Goal: Task Accomplishment & Management: Manage account settings

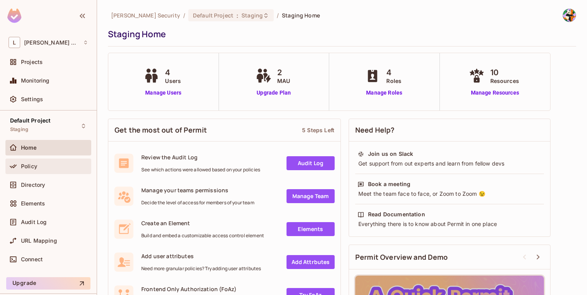
click at [34, 163] on span "Policy" at bounding box center [29, 166] width 16 height 6
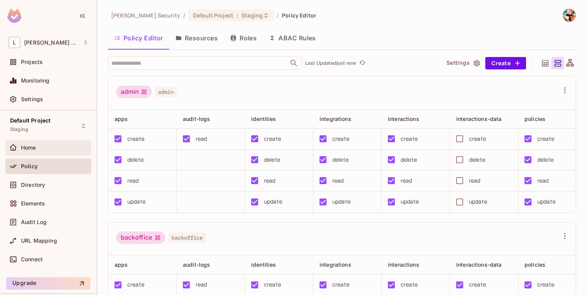
click at [56, 149] on div "Home" at bounding box center [54, 148] width 67 height 6
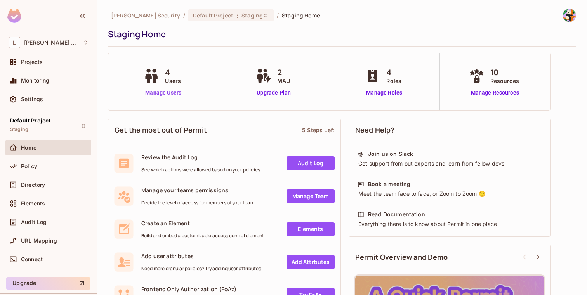
click at [157, 91] on link "Manage Users" at bounding box center [163, 93] width 43 height 8
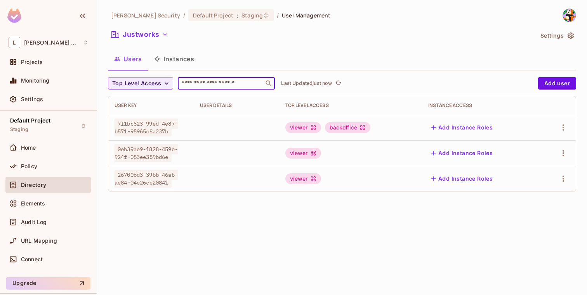
click at [197, 83] on input "text" at bounding box center [221, 84] width 82 height 8
paste input "**********"
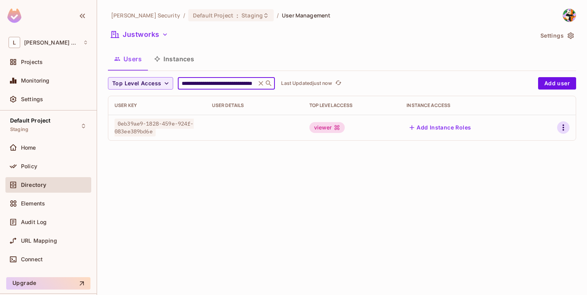
type input "**********"
click at [567, 127] on icon "button" at bounding box center [563, 127] width 9 height 9
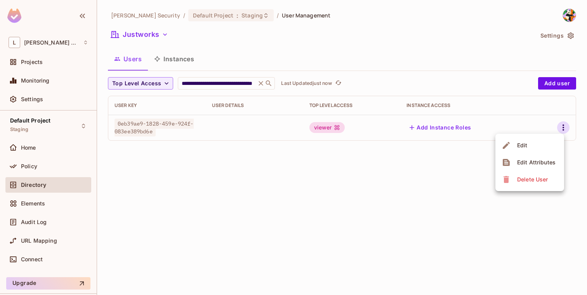
click at [530, 146] on li "Edit" at bounding box center [529, 145] width 69 height 17
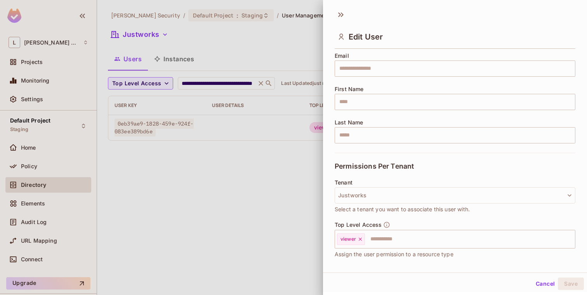
scroll to position [124, 0]
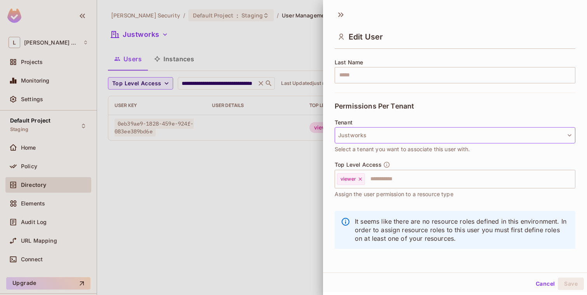
click at [417, 132] on button "Justworks" at bounding box center [455, 135] width 241 height 16
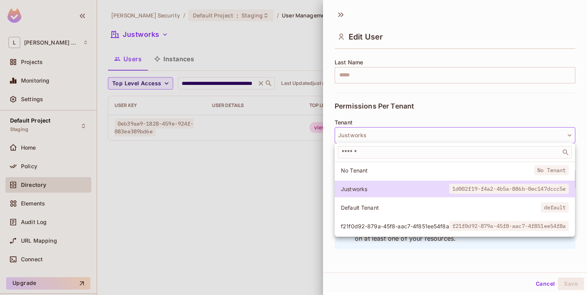
click at [168, 162] on div at bounding box center [293, 147] width 587 height 295
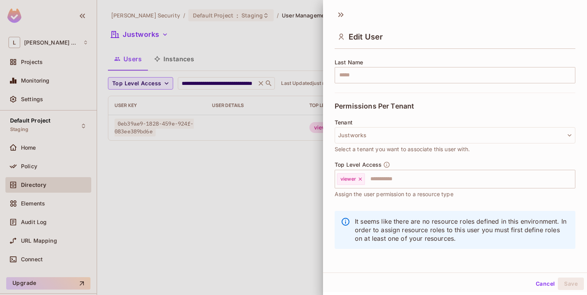
click at [182, 168] on div at bounding box center [293, 147] width 587 height 295
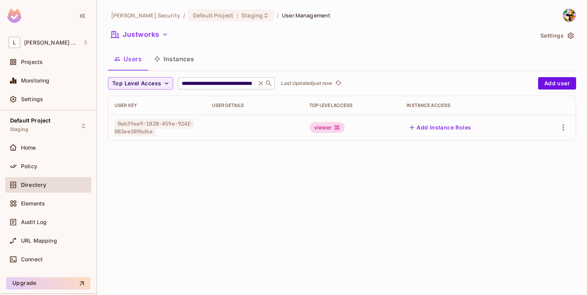
click at [260, 82] on icon at bounding box center [261, 84] width 8 height 8
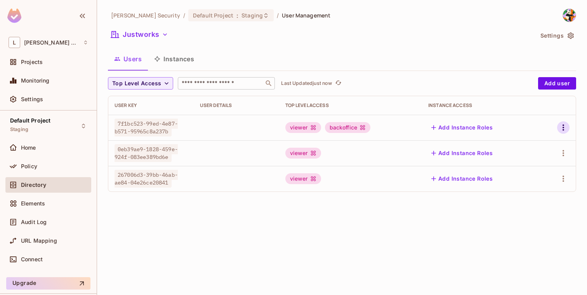
click at [560, 126] on icon "button" at bounding box center [563, 127] width 9 height 9
click at [149, 38] on div at bounding box center [293, 147] width 587 height 295
click at [154, 34] on button "Justworks" at bounding box center [139, 34] width 63 height 12
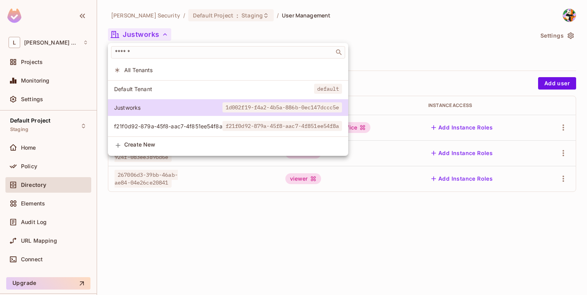
click at [153, 68] on span "All Tenants" at bounding box center [233, 69] width 218 height 7
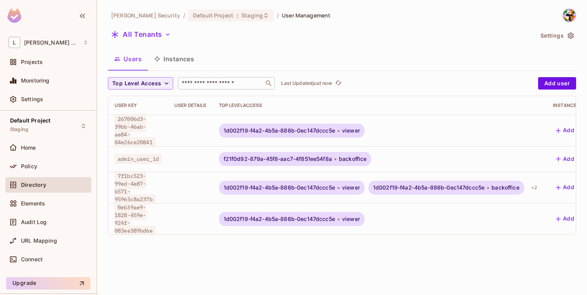
click at [214, 90] on div "Top Level Access ​ Last Updated just now Add user User Key User Details Top Lev…" at bounding box center [342, 156] width 468 height 158
click at [218, 85] on input "text" at bounding box center [221, 84] width 82 height 8
paste input "**********"
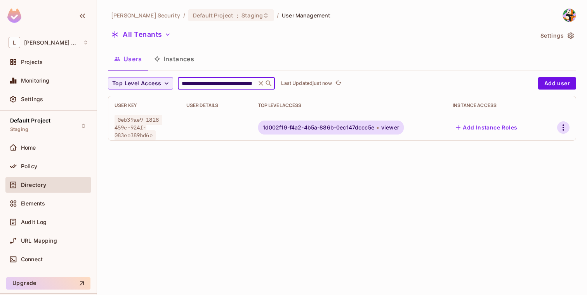
type input "**********"
click at [560, 128] on icon "button" at bounding box center [563, 127] width 9 height 9
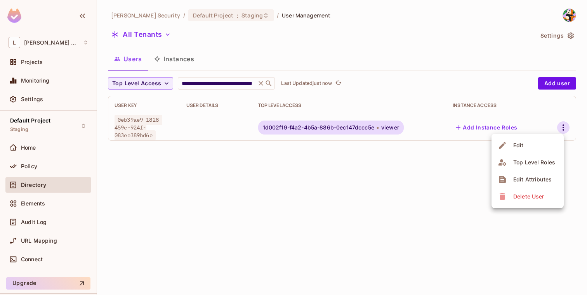
click at [532, 146] on li "Edit" at bounding box center [527, 145] width 72 height 17
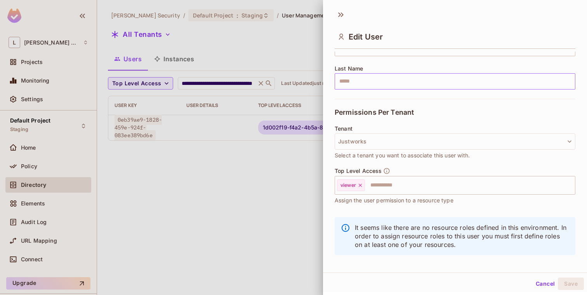
scroll to position [124, 0]
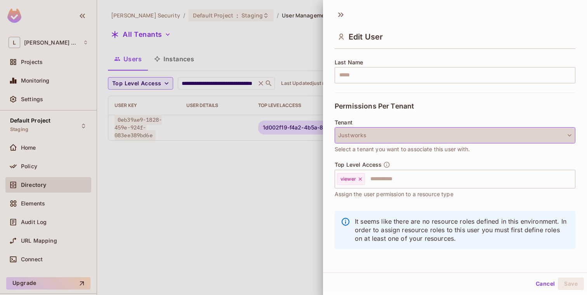
click at [423, 139] on button "Justworks" at bounding box center [455, 135] width 241 height 16
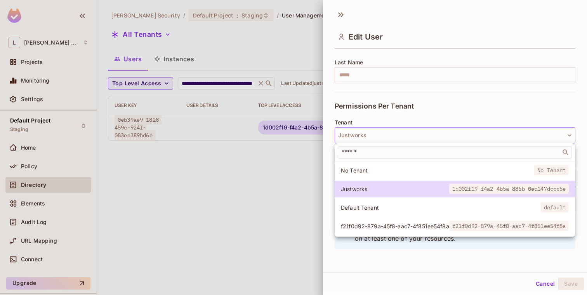
click at [248, 211] on div at bounding box center [293, 147] width 587 height 295
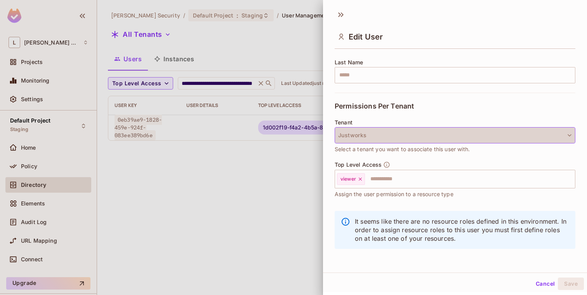
click at [450, 139] on button "Justworks" at bounding box center [455, 135] width 241 height 16
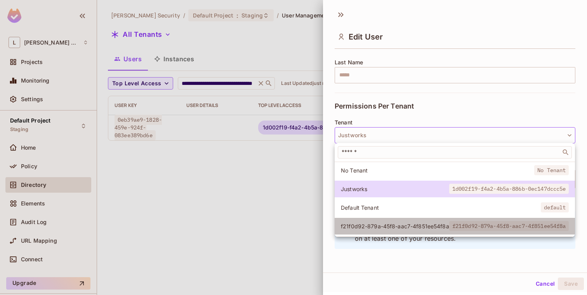
click at [403, 226] on span "f21f0d92-879a-45f8-aac7-4f851ee54f8a" at bounding box center [395, 226] width 108 height 7
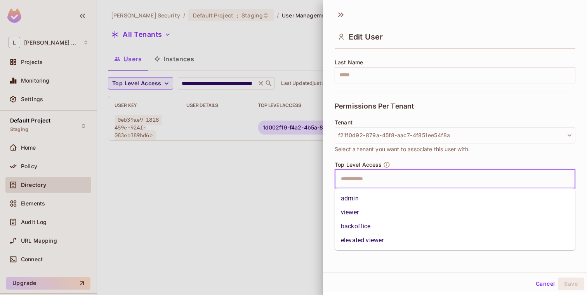
click at [427, 179] on input "text" at bounding box center [448, 180] width 224 height 16
click at [281, 180] on div at bounding box center [293, 147] width 587 height 295
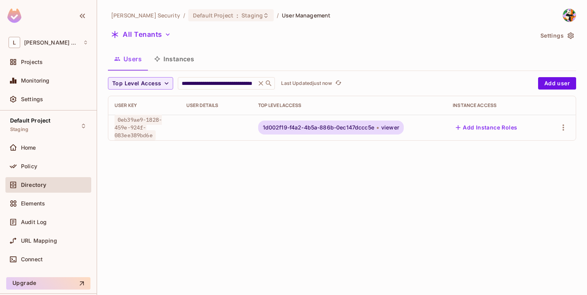
click at [137, 60] on button "Users" at bounding box center [128, 58] width 40 height 19
click at [257, 83] on icon at bounding box center [261, 84] width 8 height 8
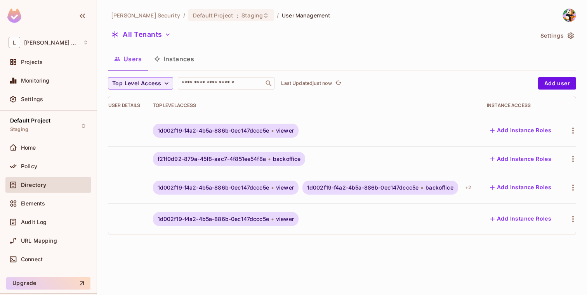
scroll to position [0, 78]
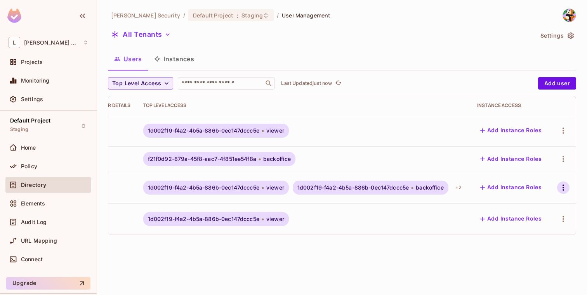
click at [566, 184] on icon "button" at bounding box center [563, 187] width 9 height 9
click at [520, 203] on div "Edit" at bounding box center [518, 203] width 10 height 8
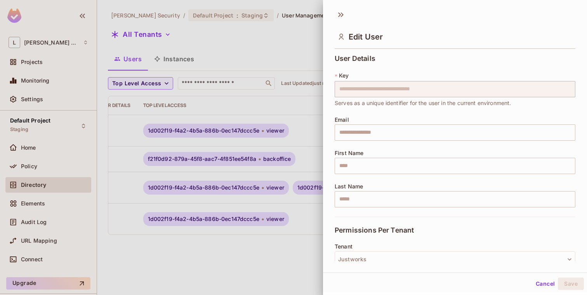
scroll to position [124, 0]
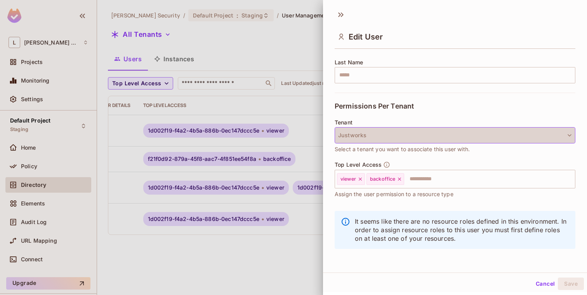
click at [406, 135] on button "Justworks" at bounding box center [455, 135] width 241 height 16
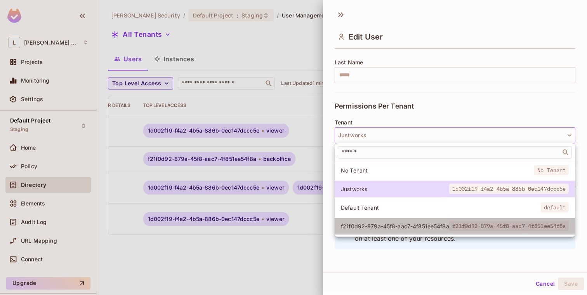
click at [367, 224] on span "f21f0d92-879a-45f8-aac7-4f851ee54f8a" at bounding box center [395, 226] width 108 height 7
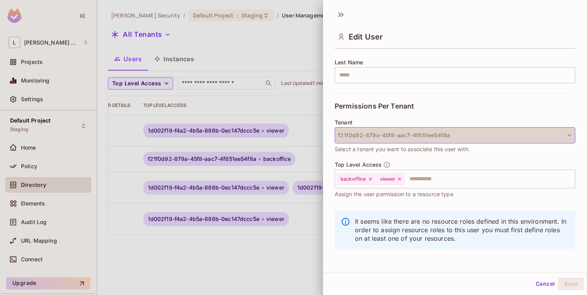
click at [394, 139] on button "f21f0d92-879a-45f8-aac7-4f851ee54f8a" at bounding box center [455, 135] width 241 height 16
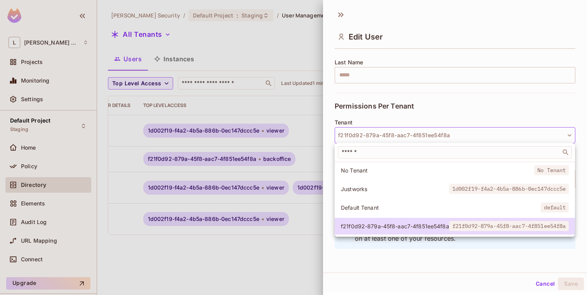
click at [390, 185] on li "Justworks 1d002f19-f4a2-4b5a-886b-0ec147dccc5e" at bounding box center [455, 189] width 240 height 17
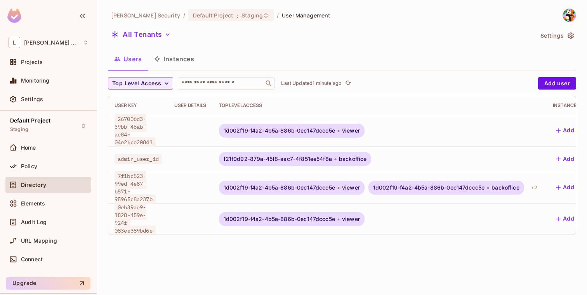
scroll to position [0, 78]
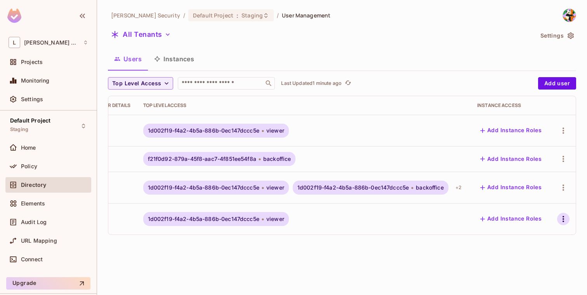
click at [563, 216] on icon "button" at bounding box center [563, 219] width 2 height 6
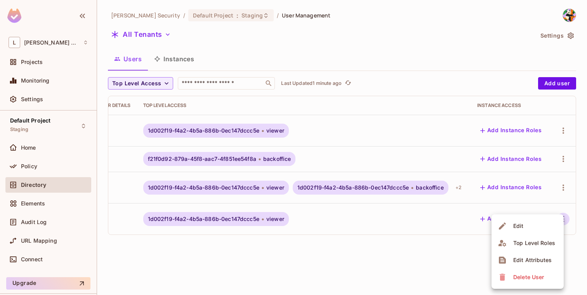
click at [523, 224] on div "Edit" at bounding box center [518, 226] width 10 height 8
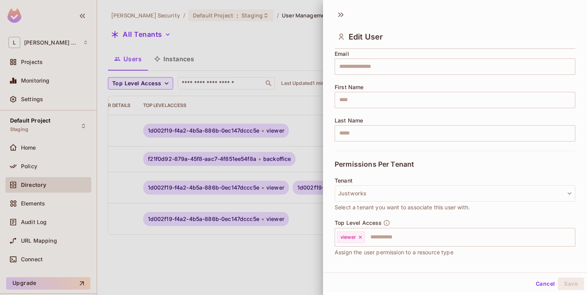
scroll to position [124, 0]
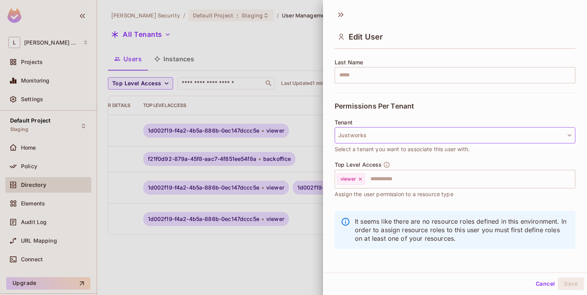
click at [400, 134] on button "Justworks" at bounding box center [455, 135] width 241 height 16
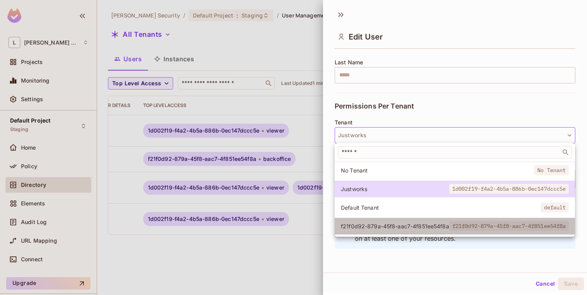
click at [386, 220] on li "f21f0d92-879a-45f8-aac7-4f851ee54f8a f21f0d92-879a-45f8-aac7-4f851ee54f8a" at bounding box center [455, 226] width 240 height 17
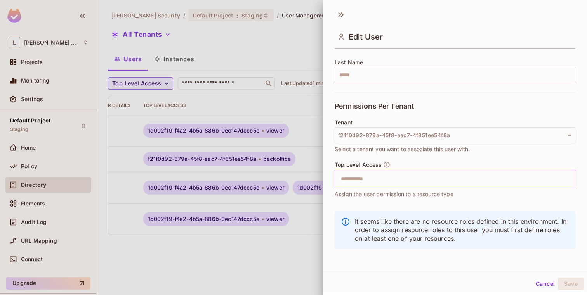
click at [375, 180] on input "text" at bounding box center [448, 180] width 224 height 16
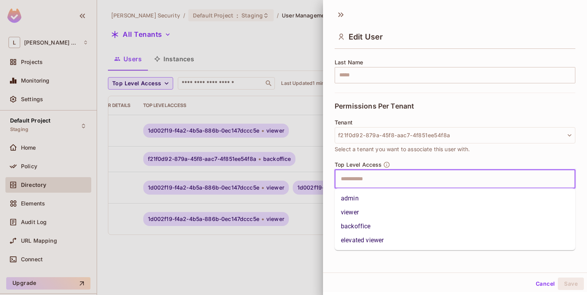
click at [357, 227] on li "backoffice" at bounding box center [455, 227] width 241 height 14
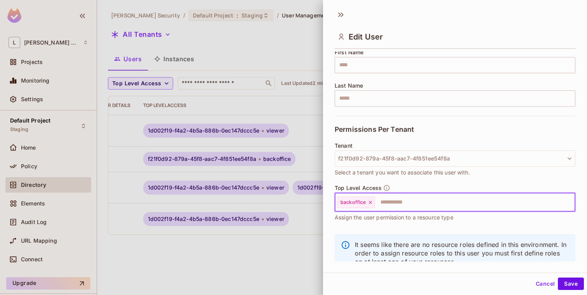
scroll to position [106, 0]
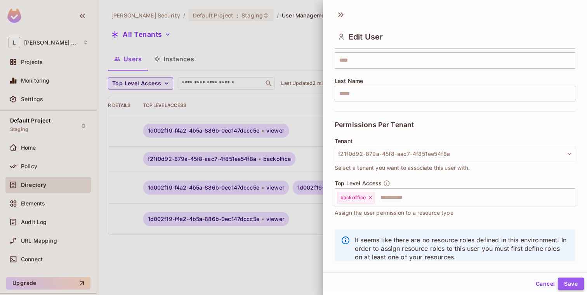
click at [566, 284] on button "Save" at bounding box center [571, 284] width 26 height 12
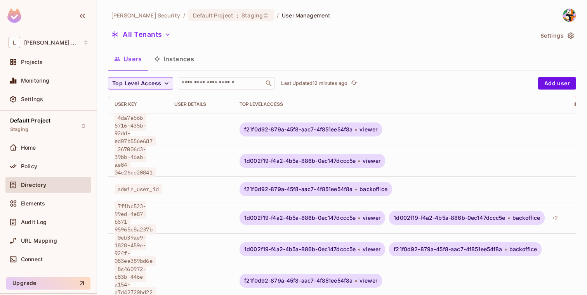
scroll to position [42, 0]
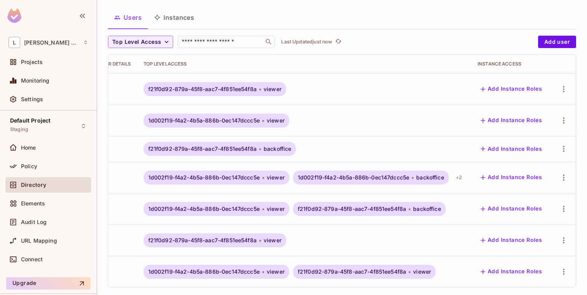
scroll to position [0, 78]
click at [519, 235] on button "Add Instance Roles" at bounding box center [511, 240] width 68 height 12
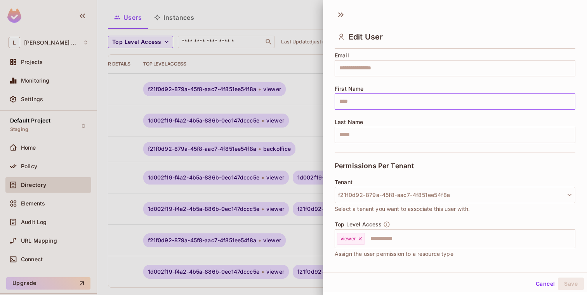
scroll to position [124, 0]
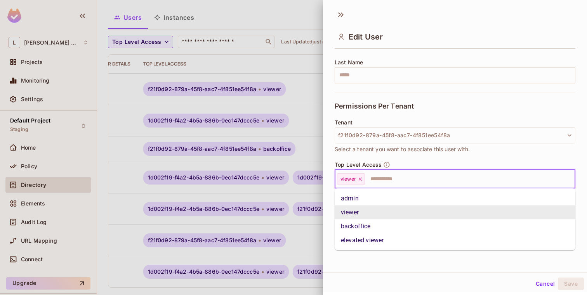
click at [416, 183] on input "text" at bounding box center [463, 180] width 194 height 16
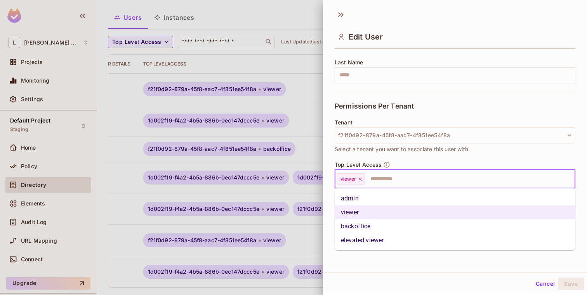
click at [378, 224] on li "backoffice" at bounding box center [455, 227] width 241 height 14
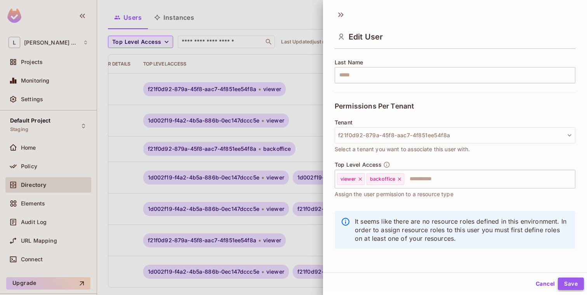
click at [572, 285] on button "Save" at bounding box center [571, 284] width 26 height 12
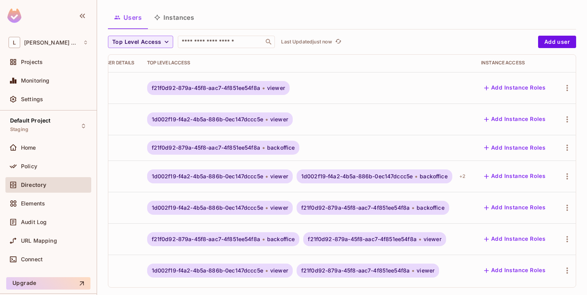
scroll to position [1, 78]
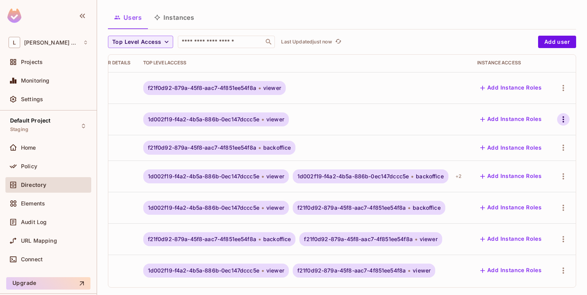
click at [563, 116] on icon "button" at bounding box center [563, 119] width 2 height 6
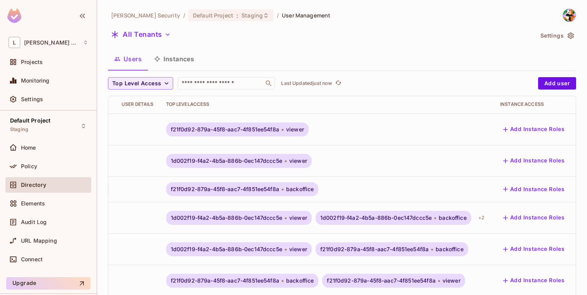
scroll to position [1, 78]
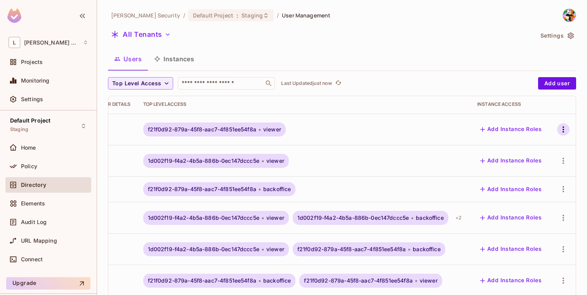
click at [566, 130] on icon "button" at bounding box center [563, 129] width 9 height 9
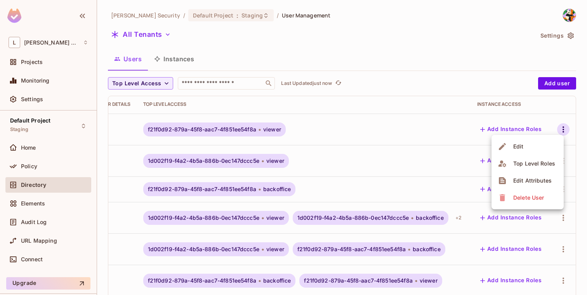
click at [528, 152] on li "Edit" at bounding box center [527, 146] width 72 height 17
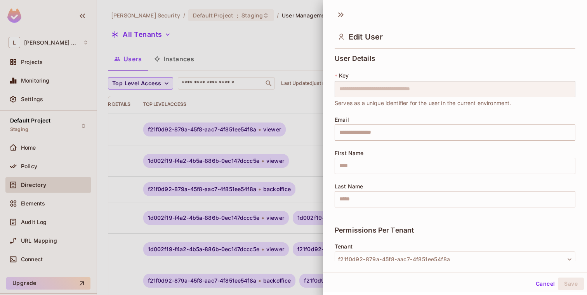
scroll to position [124, 0]
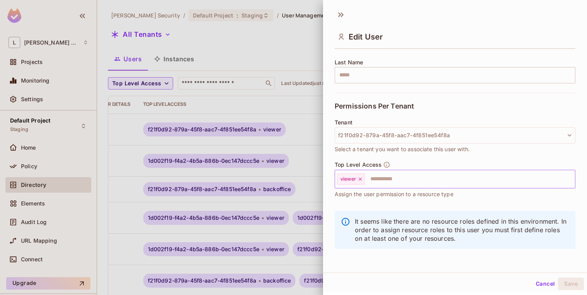
click at [445, 173] on input "text" at bounding box center [463, 180] width 194 height 16
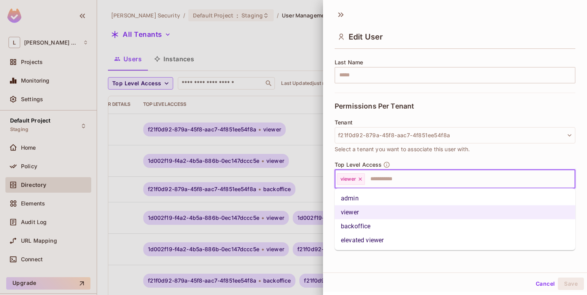
click at [406, 225] on li "backoffice" at bounding box center [455, 227] width 241 height 14
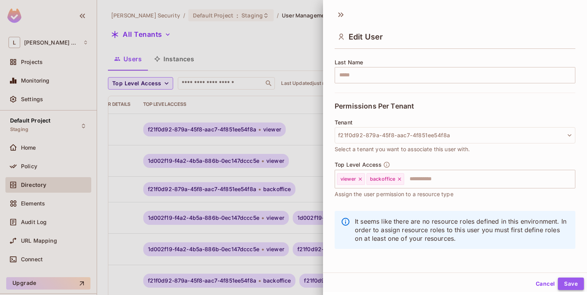
click at [575, 290] on button "Save" at bounding box center [571, 284] width 26 height 12
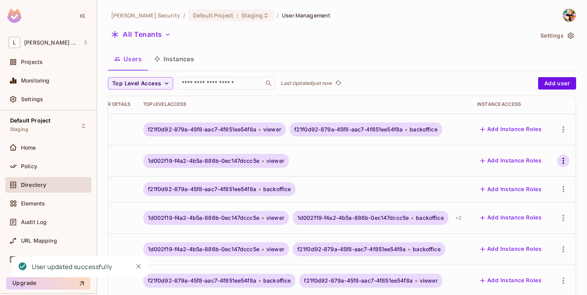
click at [561, 160] on icon "button" at bounding box center [563, 160] width 9 height 9
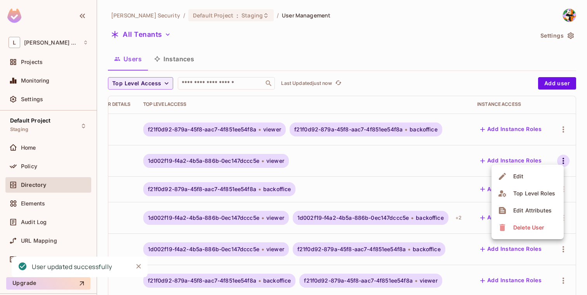
click at [525, 182] on span "Edit" at bounding box center [518, 176] width 15 height 12
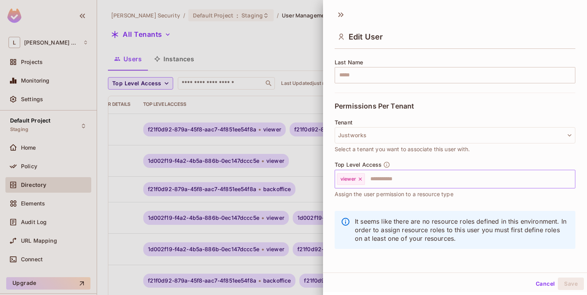
click at [493, 179] on input "text" at bounding box center [463, 180] width 194 height 16
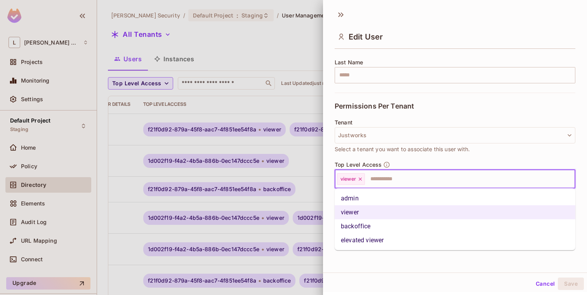
click at [450, 222] on li "backoffice" at bounding box center [455, 227] width 241 height 14
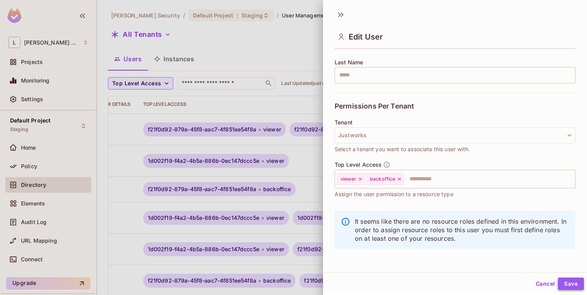
click at [572, 284] on button "Save" at bounding box center [571, 284] width 26 height 12
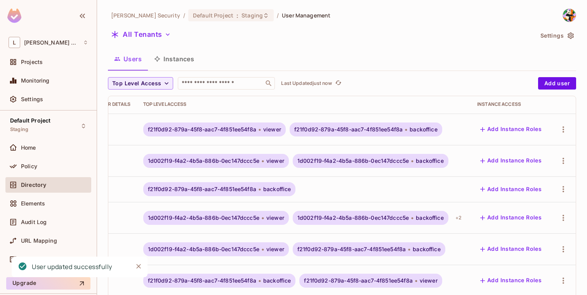
scroll to position [1, 0]
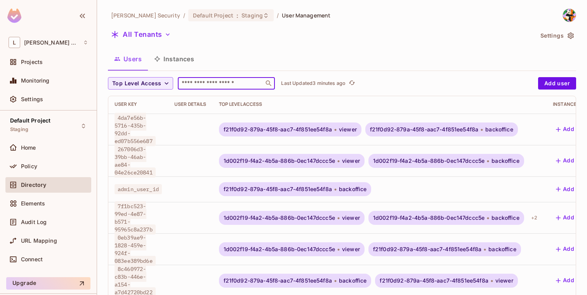
click at [217, 85] on input "text" at bounding box center [221, 84] width 82 height 8
paste input "**********"
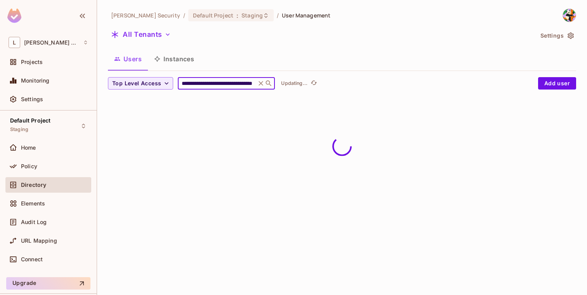
type input "**********"
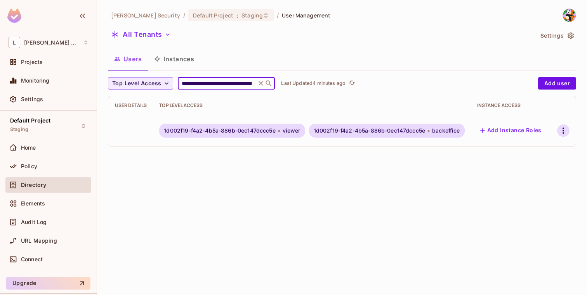
scroll to position [0, 0]
click at [563, 126] on icon "button" at bounding box center [563, 130] width 9 height 9
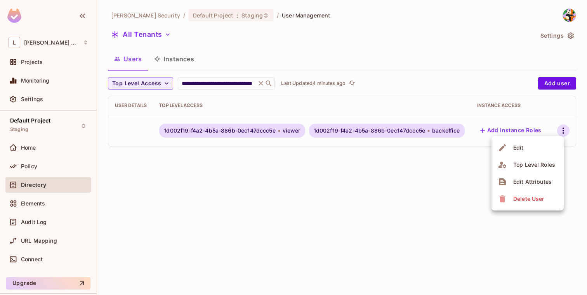
click at [527, 203] on span "Delete User" at bounding box center [528, 199] width 35 height 12
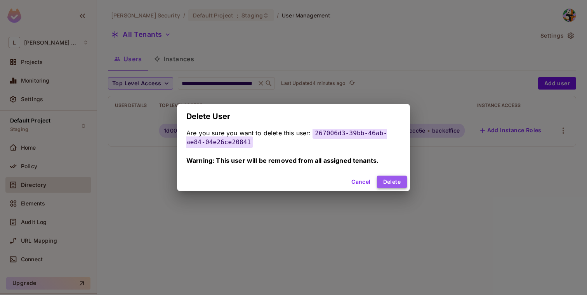
click at [389, 183] on button "Delete" at bounding box center [392, 182] width 30 height 12
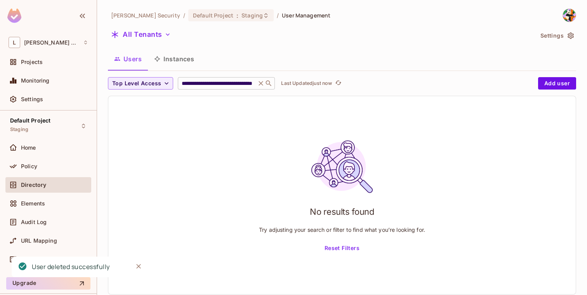
click at [262, 87] on icon at bounding box center [261, 84] width 8 height 8
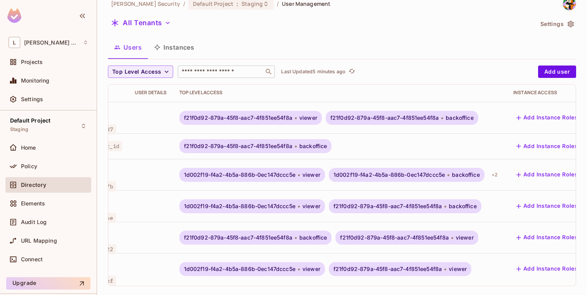
scroll to position [1, 54]
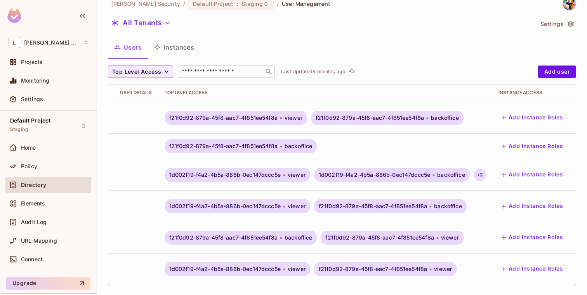
click at [485, 173] on div "+ 2" at bounding box center [480, 175] width 12 height 12
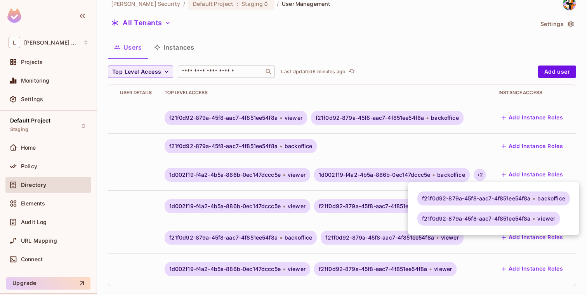
click at [485, 173] on div at bounding box center [293, 147] width 587 height 295
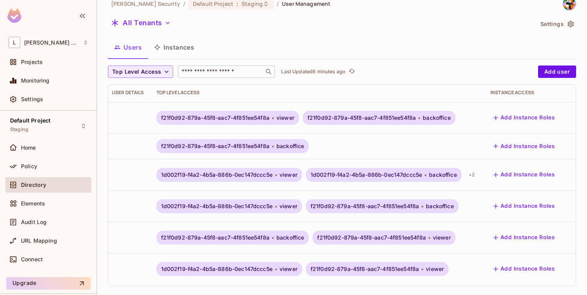
scroll to position [1, 78]
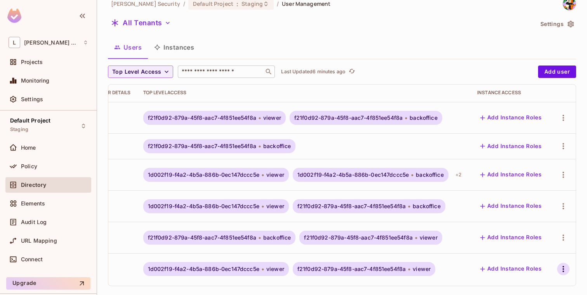
click at [560, 265] on icon "button" at bounding box center [563, 269] width 9 height 9
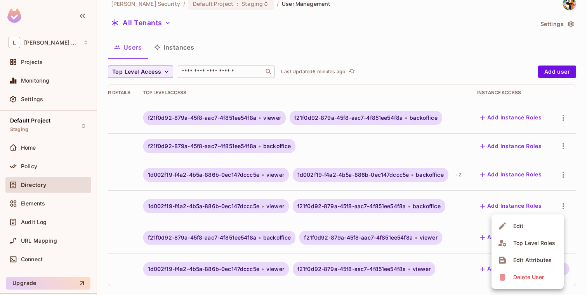
click at [523, 222] on span "Edit" at bounding box center [518, 226] width 15 height 12
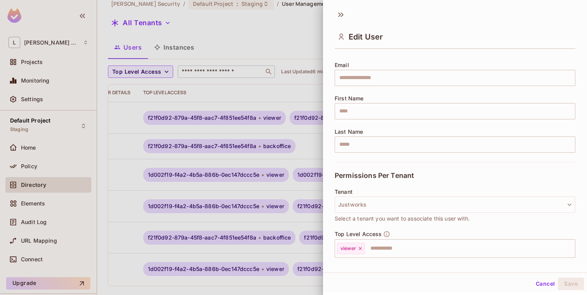
scroll to position [124, 0]
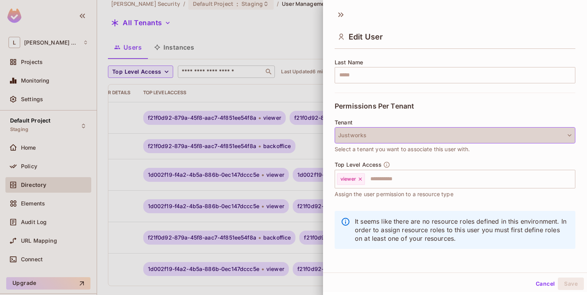
click at [462, 134] on button "Justworks" at bounding box center [455, 135] width 241 height 16
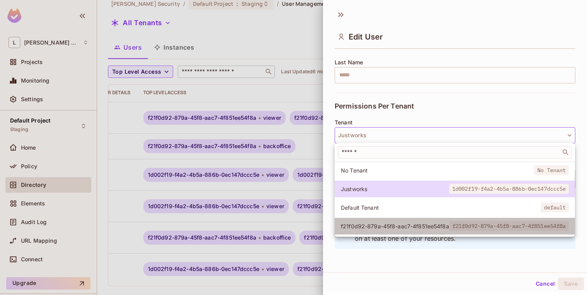
click at [432, 223] on span "f21f0d92-879a-45f8-aac7-4f851ee54f8a" at bounding box center [395, 226] width 108 height 7
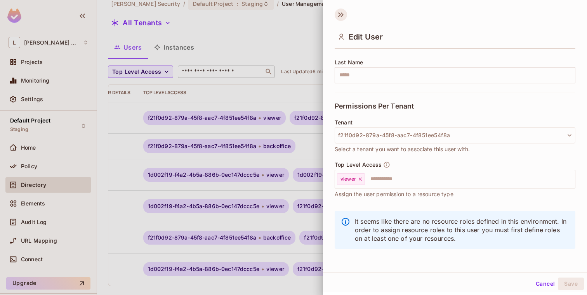
click at [340, 16] on icon at bounding box center [341, 15] width 12 height 12
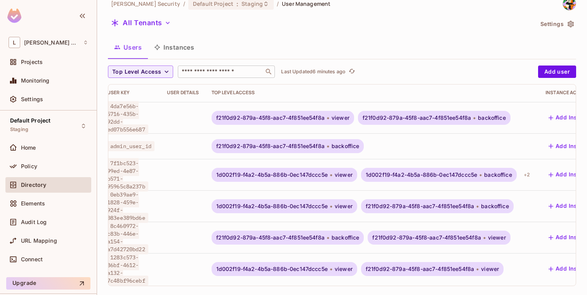
scroll to position [1, 0]
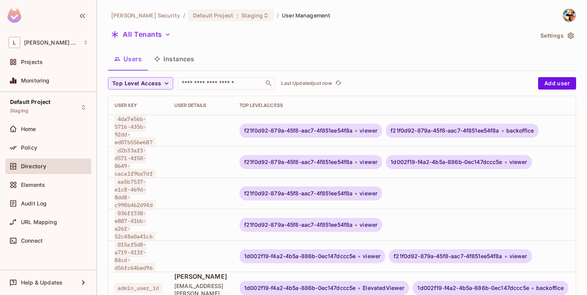
click at [207, 83] on input "text" at bounding box center [221, 84] width 82 height 8
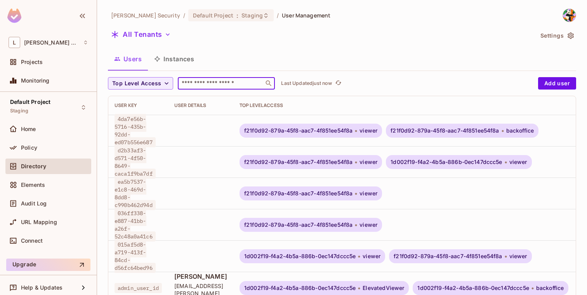
paste input "**********"
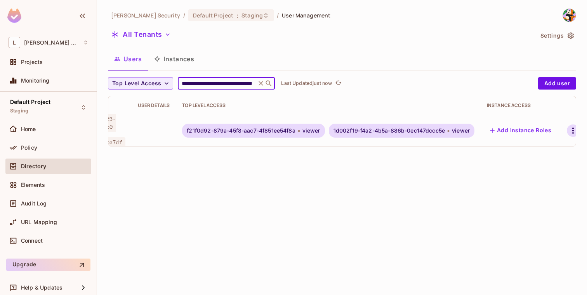
click at [573, 126] on icon "button" at bounding box center [572, 130] width 9 height 9
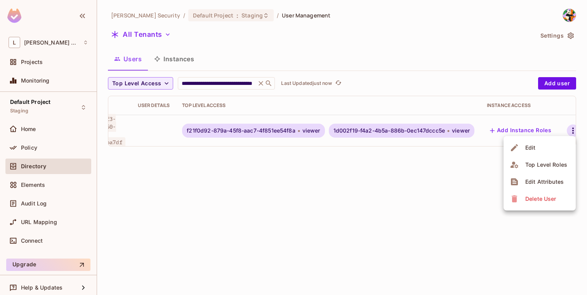
click at [535, 143] on span "Edit" at bounding box center [530, 148] width 15 height 12
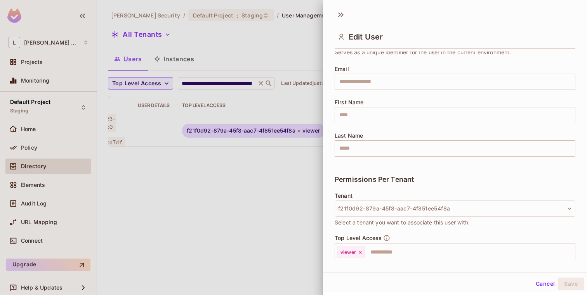
scroll to position [124, 0]
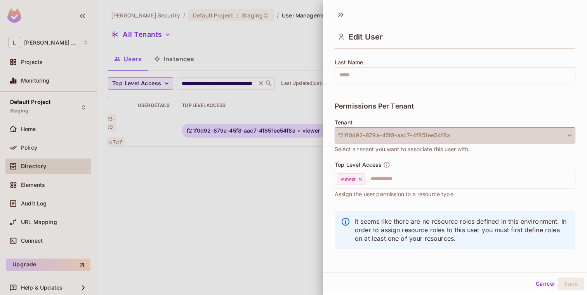
click at [432, 139] on button "f21f0d92-879a-45f8-aac7-4f851ee54f8a" at bounding box center [455, 135] width 241 height 16
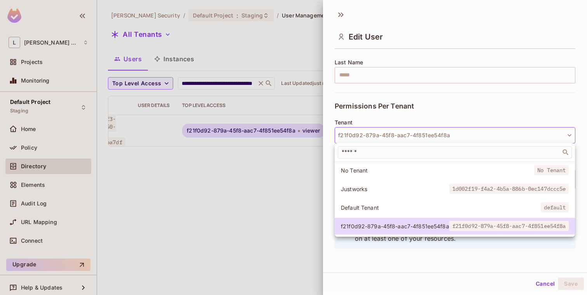
click at [399, 190] on span "Justworks" at bounding box center [395, 189] width 108 height 7
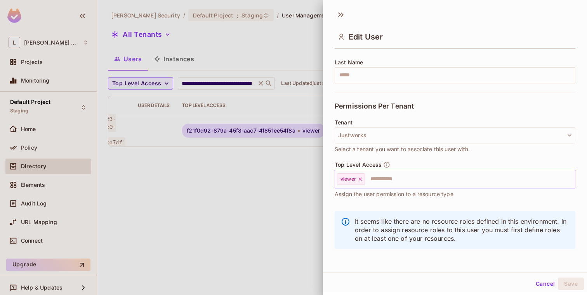
click at [405, 180] on input "text" at bounding box center [463, 180] width 194 height 16
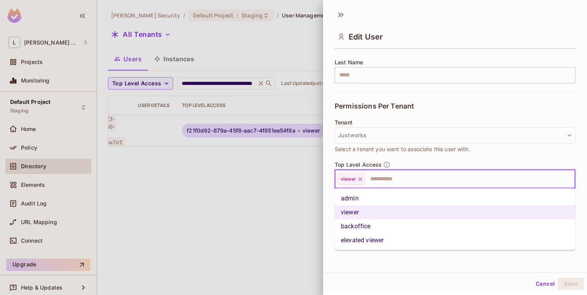
click at [382, 224] on li "backoffice" at bounding box center [455, 227] width 241 height 14
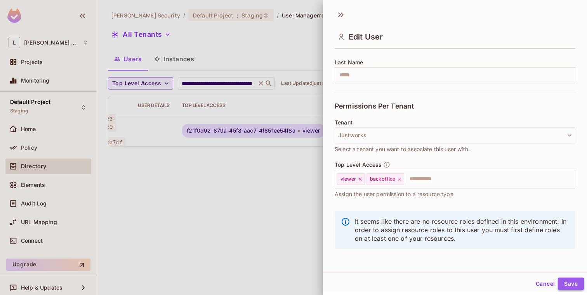
click at [570, 284] on button "Save" at bounding box center [571, 284] width 26 height 12
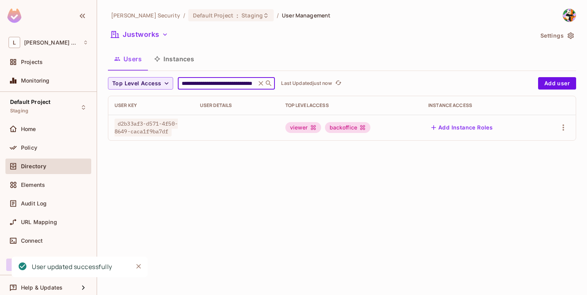
click at [236, 82] on input "**********" at bounding box center [217, 84] width 74 height 8
paste input "text"
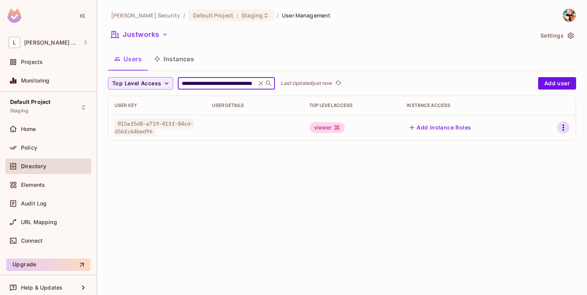
type input "**********"
click at [562, 128] on icon "button" at bounding box center [563, 127] width 9 height 9
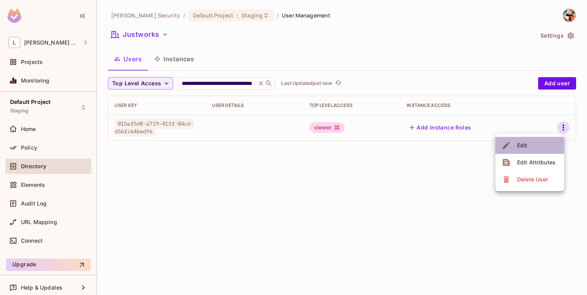
click at [526, 144] on div "Edit" at bounding box center [522, 146] width 10 height 8
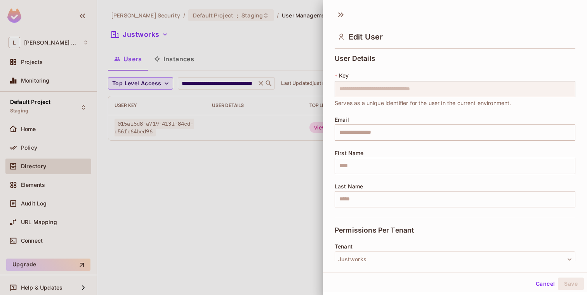
click at [283, 180] on div at bounding box center [293, 147] width 587 height 295
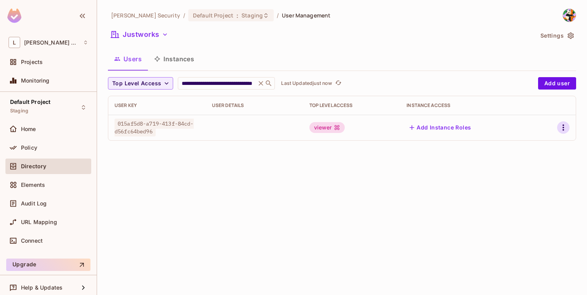
click at [563, 127] on icon "button" at bounding box center [563, 127] width 9 height 9
click at [527, 145] on span "Edit" at bounding box center [522, 145] width 15 height 12
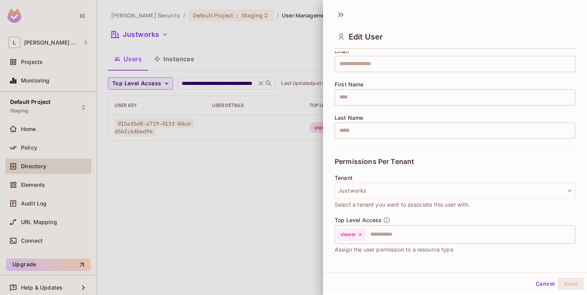
scroll to position [124, 0]
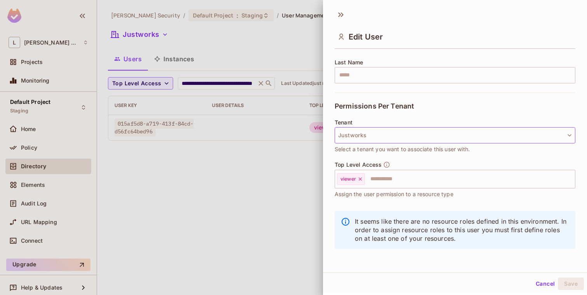
click at [429, 134] on button "Justworks" at bounding box center [455, 135] width 241 height 16
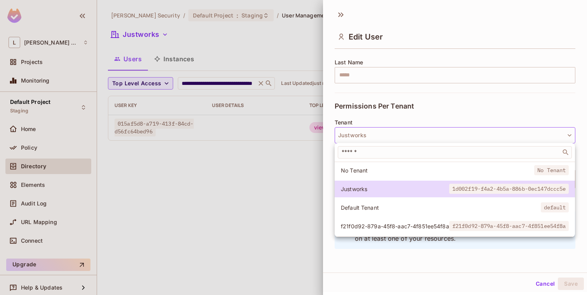
click at [395, 231] on li "f21f0d92-879a-45f8-aac7-4f851ee54f8a f21f0d92-879a-45f8-aac7-4f851ee54f8a" at bounding box center [455, 226] width 240 height 17
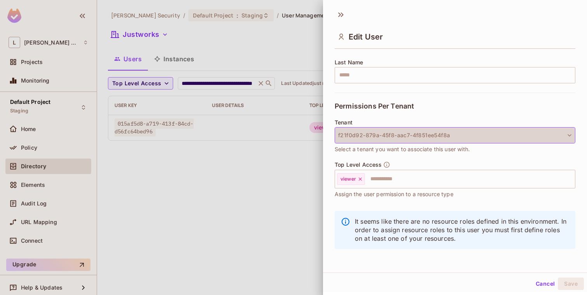
click at [402, 136] on button "f21f0d92-879a-45f8-aac7-4f851ee54f8a" at bounding box center [455, 135] width 241 height 16
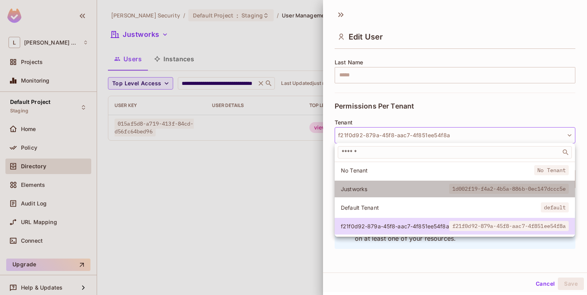
click at [380, 188] on span "Justworks" at bounding box center [395, 189] width 108 height 7
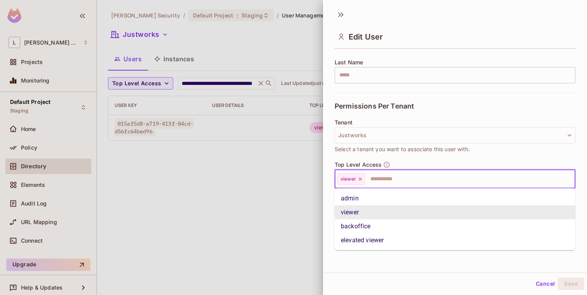
click at [391, 180] on input "text" at bounding box center [463, 180] width 194 height 16
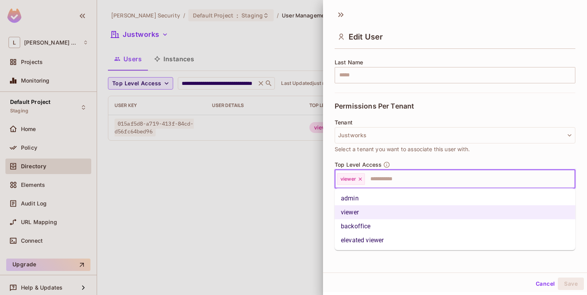
click at [375, 223] on li "backoffice" at bounding box center [455, 227] width 241 height 14
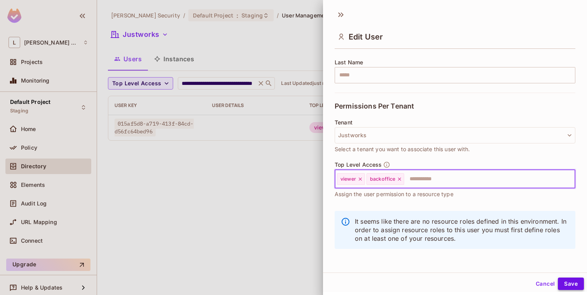
click at [575, 286] on button "Save" at bounding box center [571, 284] width 26 height 12
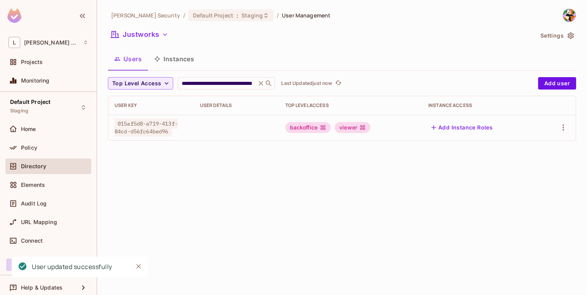
click at [283, 194] on div "**********" at bounding box center [342, 147] width 490 height 295
click at [261, 84] on icon at bounding box center [261, 83] width 5 height 5
